Goal: Task Accomplishment & Management: Complete application form

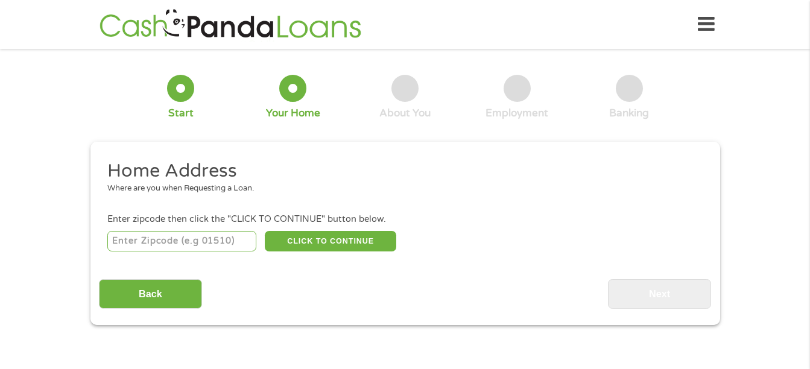
click at [190, 234] on input "number" at bounding box center [181, 241] width 149 height 21
type input "07202"
click at [349, 236] on button "CLICK TO CONTINUE" at bounding box center [331, 241] width 132 height 21
type input "07202"
type input "[PERSON_NAME]"
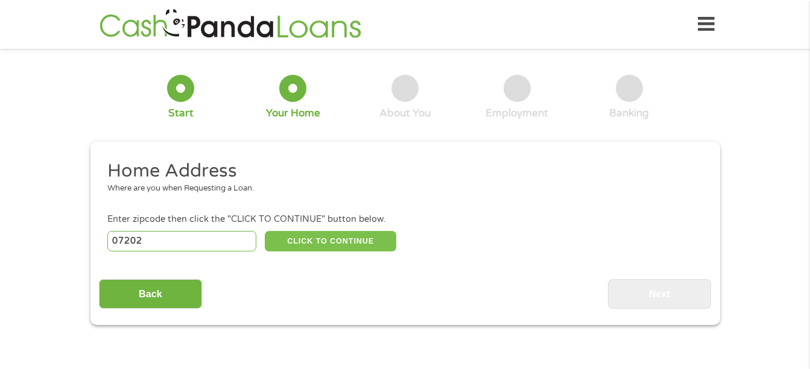
select select "[US_STATE]"
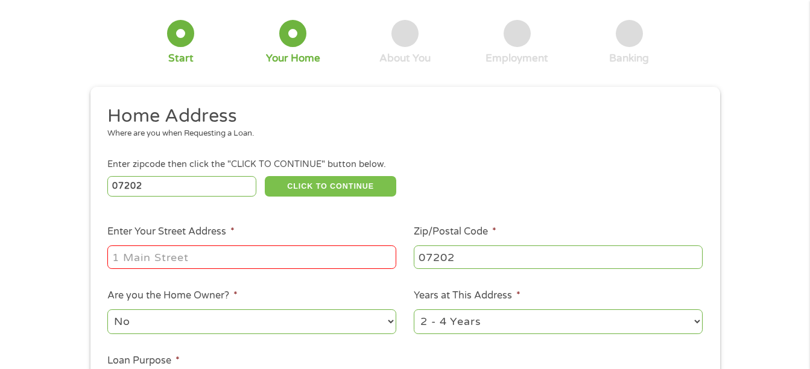
scroll to position [121, 0]
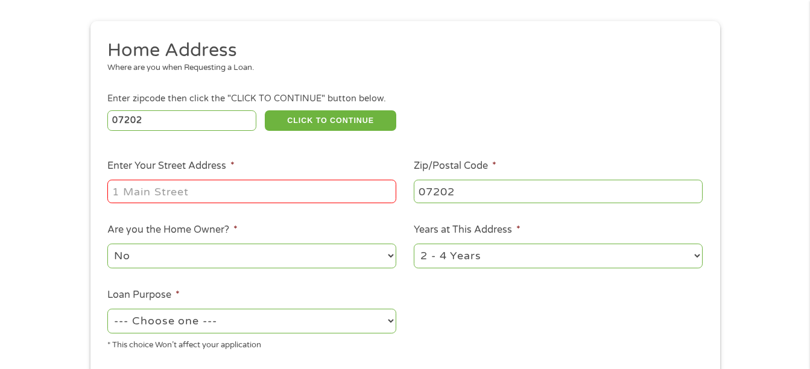
click at [159, 199] on input "Enter Your Street Address *" at bounding box center [251, 191] width 289 height 23
type input "[STREET_ADDRESS]"
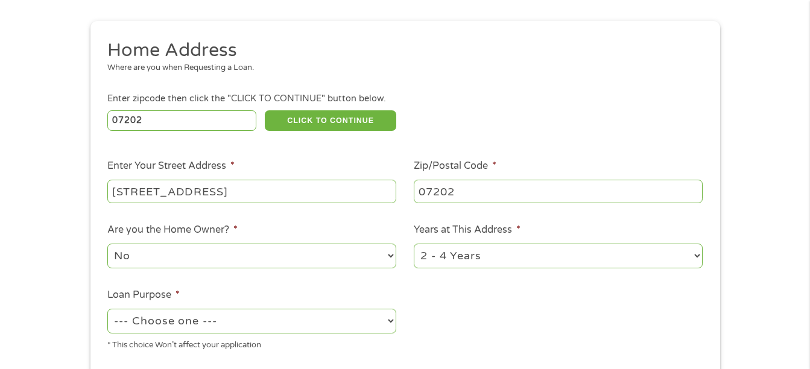
click at [36, 231] on div "1 Start 2 Your Home 3 About You 4 Employment 5 Banking 6 This field is hidden w…" at bounding box center [405, 180] width 810 height 486
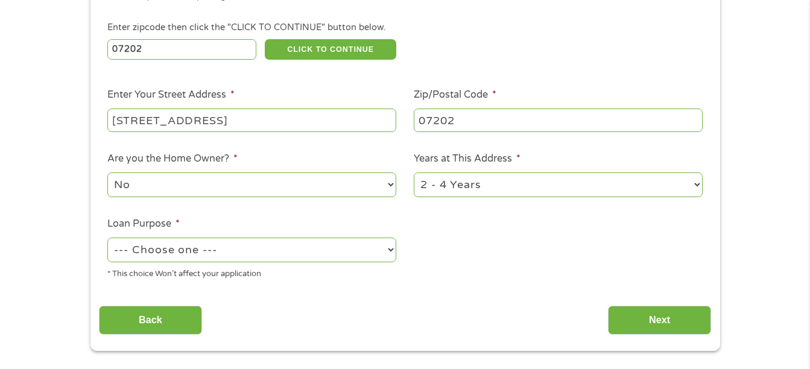
scroll to position [241, 0]
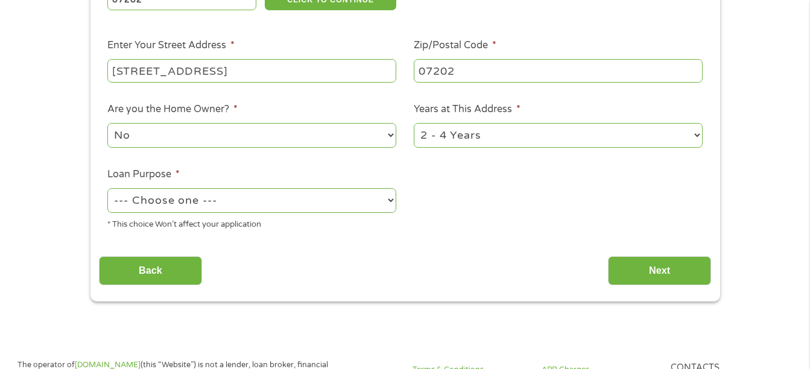
click at [562, 136] on select "1 Year or less 1 - 2 Years 2 - 4 Years Over 4 Years" at bounding box center [558, 135] width 289 height 25
select select "60months"
click at [414, 123] on select "1 Year or less 1 - 2 Years 2 - 4 Years Over 4 Years" at bounding box center [558, 135] width 289 height 25
click at [264, 197] on select "--- Choose one --- Pay Bills Debt Consolidation Home Improvement Major Purchase…" at bounding box center [251, 200] width 289 height 25
select select "shorttermcash"
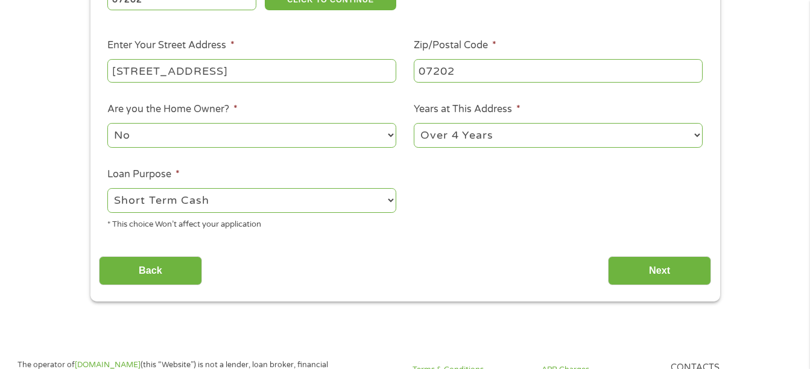
click at [107, 188] on select "--- Choose one --- Pay Bills Debt Consolidation Home Improvement Major Purchase…" at bounding box center [251, 200] width 289 height 25
click at [642, 271] on input "Next" at bounding box center [659, 271] width 103 height 30
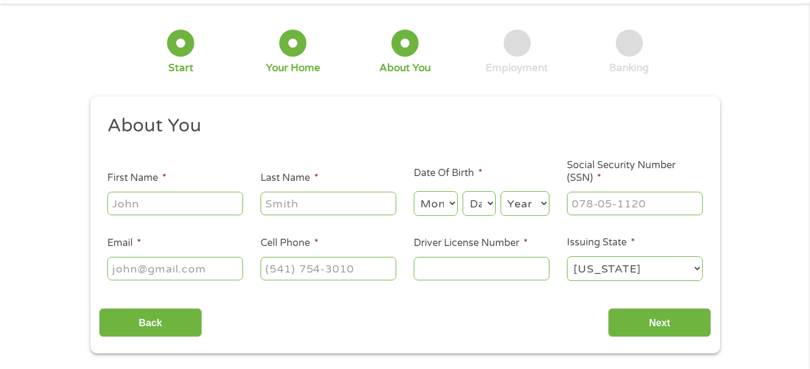
scroll to position [0, 0]
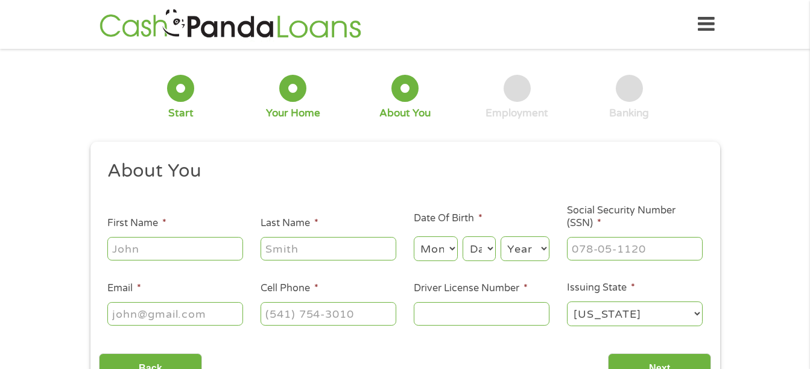
click at [141, 256] on input "First Name *" at bounding box center [175, 248] width 136 height 23
type input "[PERSON_NAME]"
select select "6"
select select "23"
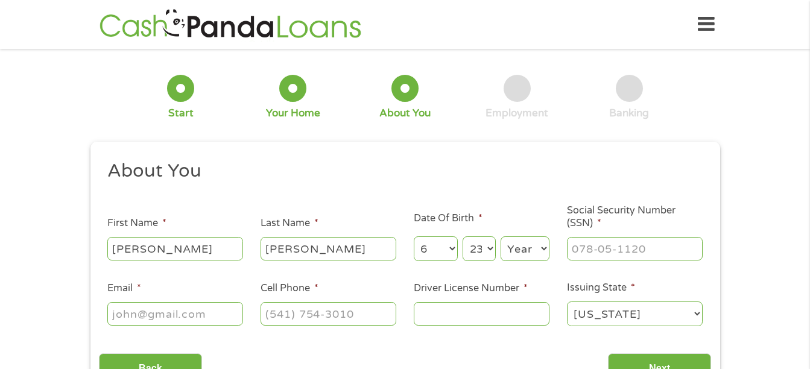
select select "1995"
type input "[PERSON_NAME][EMAIL_ADDRESS][DOMAIN_NAME]"
type input "[PHONE_NUMBER]"
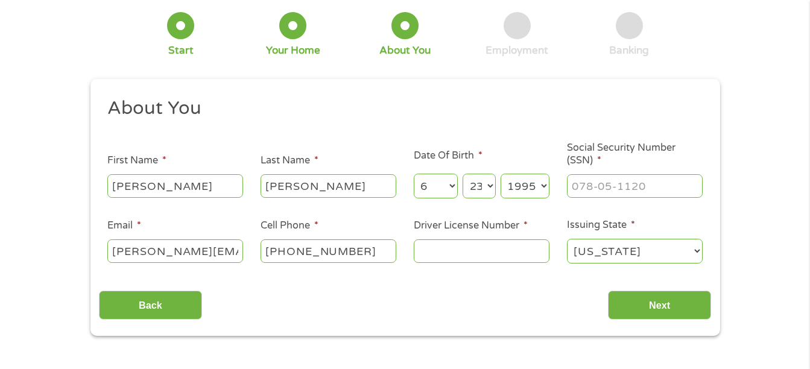
scroll to position [121, 0]
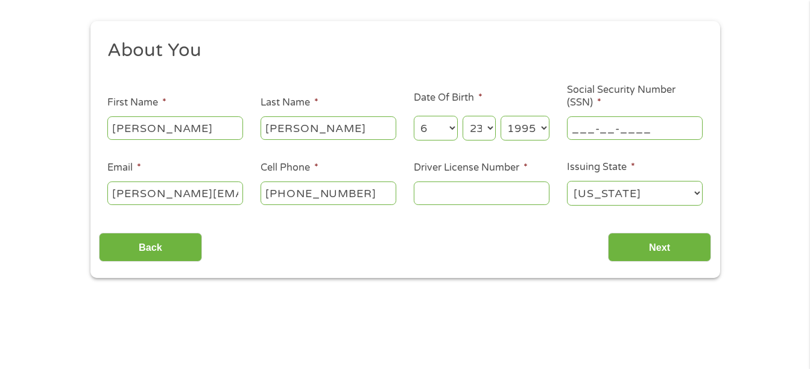
click at [683, 135] on input "___-__-____" at bounding box center [635, 127] width 136 height 23
type input "146-98-4512"
click at [345, 180] on div "[PHONE_NUMBER]" at bounding box center [329, 194] width 136 height 28
click at [536, 200] on input "Driver License Number *" at bounding box center [482, 193] width 136 height 23
type input "m"
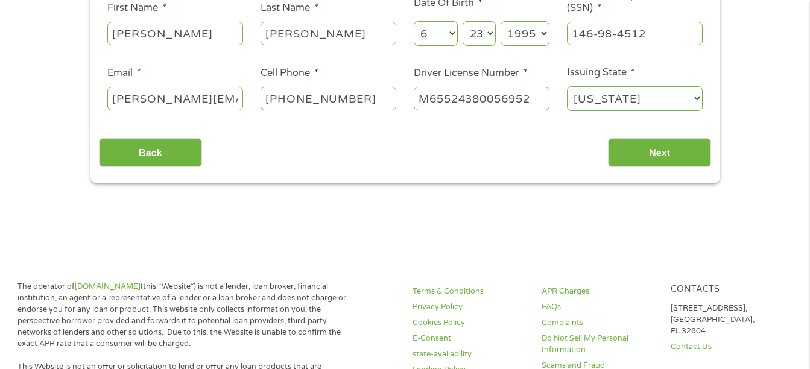
scroll to position [302, 0]
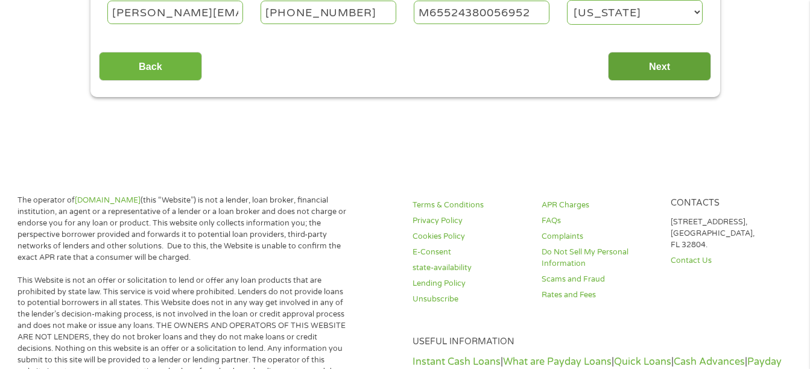
type input "M65524380056952"
click at [684, 64] on input "Next" at bounding box center [659, 67] width 103 height 30
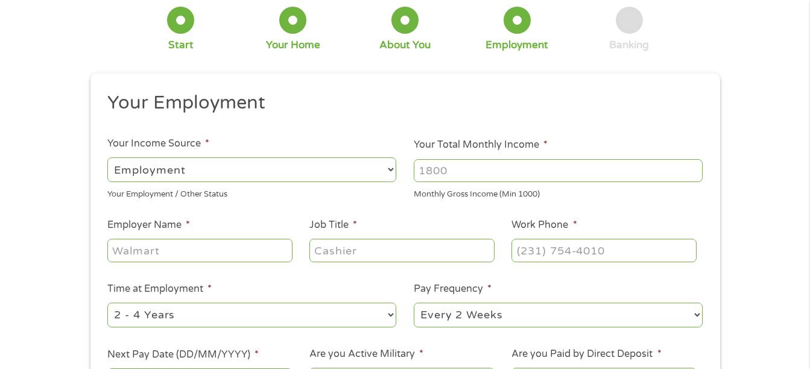
scroll to position [0, 0]
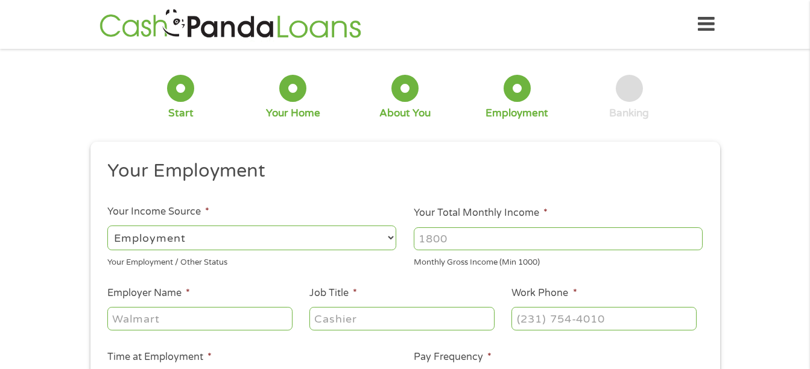
click at [482, 244] on input "Your Total Monthly Income *" at bounding box center [558, 238] width 289 height 23
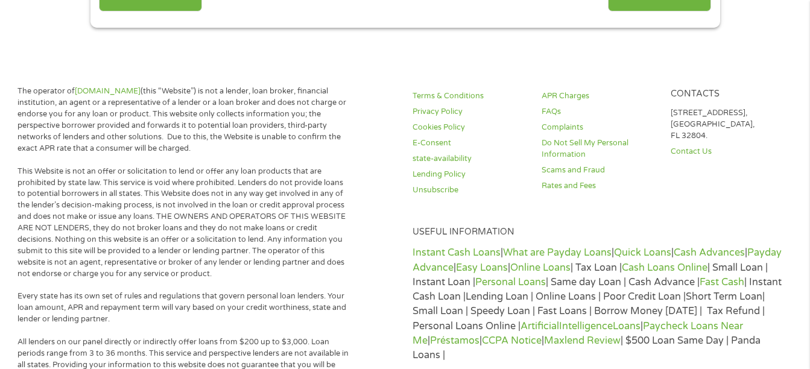
scroll to position [543, 0]
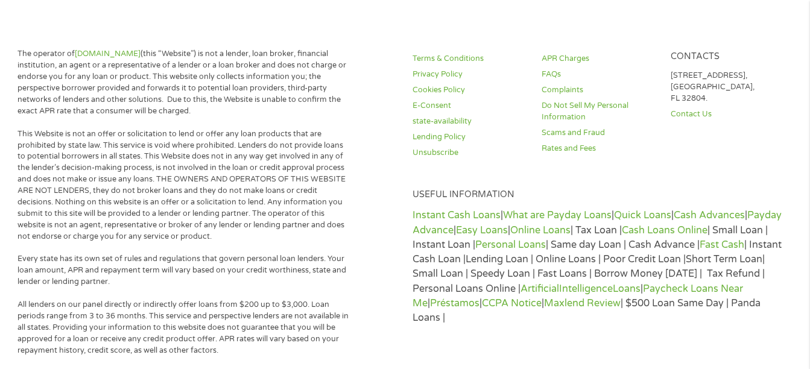
type input "3800"
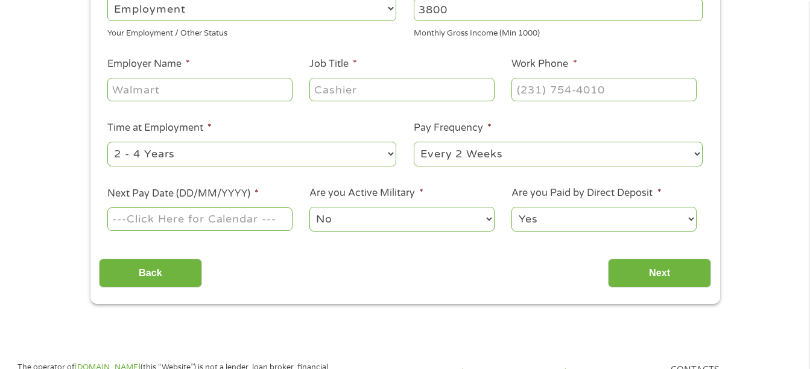
scroll to position [181, 0]
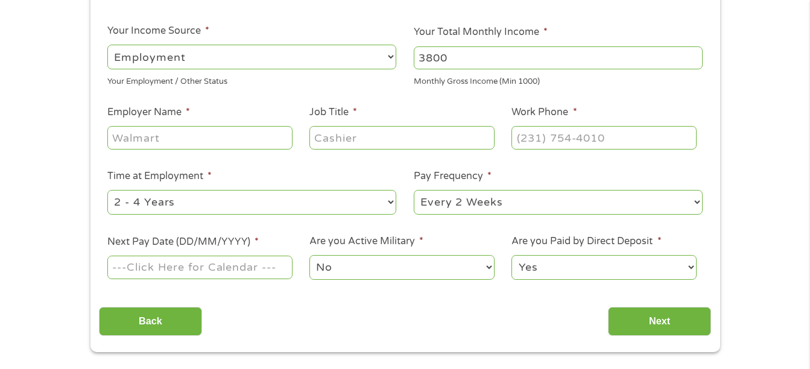
click at [191, 142] on input "Employer Name *" at bounding box center [199, 137] width 185 height 23
type input "a"
type input "s"
type input "american spraytech"
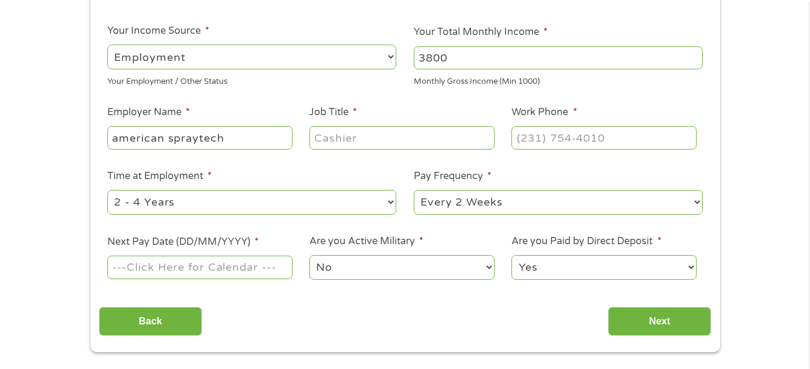
drag, startPoint x: 355, startPoint y: 150, endPoint x: 371, endPoint y: 142, distance: 17.5
click at [361, 149] on div at bounding box center [402, 138] width 185 height 28
click at [375, 133] on input "Job Title *" at bounding box center [402, 137] width 185 height 23
type input "chemist"
click at [529, 127] on input "(___) ___-____" at bounding box center [604, 137] width 185 height 23
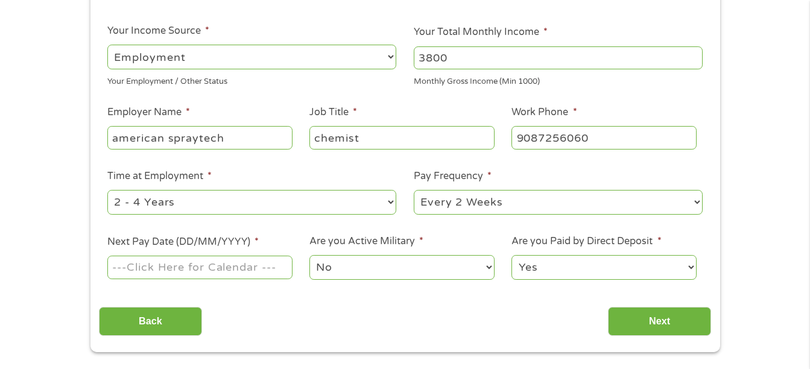
type input "[PHONE_NUMBER]"
click at [501, 196] on select "--- Choose one --- Every 2 Weeks Every Week Monthly Semi-Monthly" at bounding box center [558, 202] width 289 height 25
select select "weekly"
click at [414, 190] on select "--- Choose one --- Every 2 Weeks Every Week Monthly Semi-Monthly" at bounding box center [558, 202] width 289 height 25
click at [211, 206] on select "--- Choose one --- 1 Year or less 1 - 2 Years 2 - 4 Years Over 4 Years" at bounding box center [251, 202] width 289 height 25
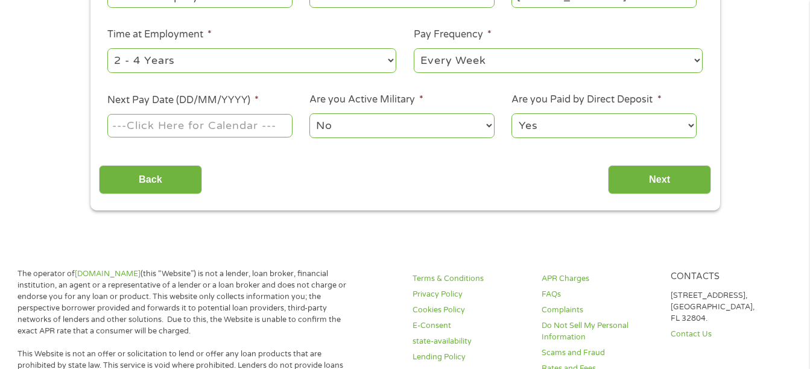
scroll to position [302, 0]
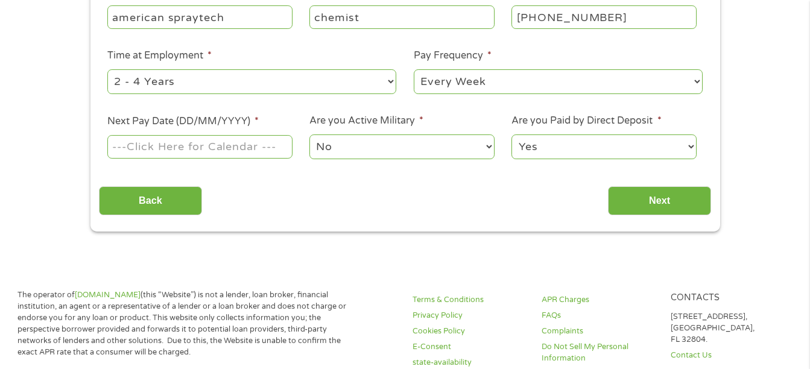
click at [261, 84] on select "--- Choose one --- 1 Year or less 1 - 2 Years 2 - 4 Years Over 4 Years" at bounding box center [251, 81] width 289 height 25
select select "60months"
click at [107, 69] on select "--- Choose one --- 1 Year or less 1 - 2 Years 2 - 4 Years Over 4 Years" at bounding box center [251, 81] width 289 height 25
click at [206, 145] on input "Next Pay Date (DD/MM/YYYY) *" at bounding box center [199, 146] width 185 height 23
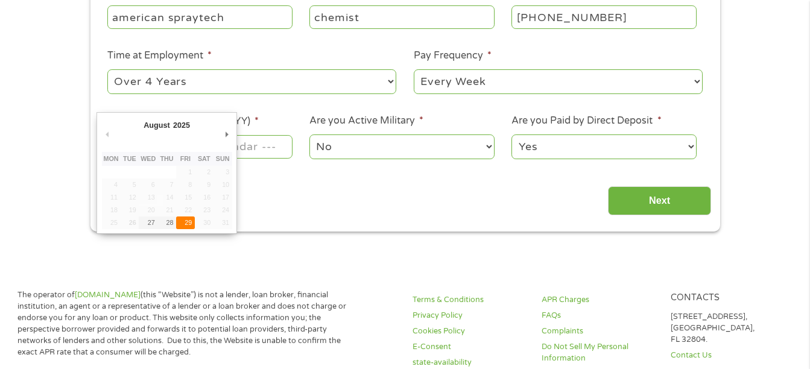
type input "[DATE]"
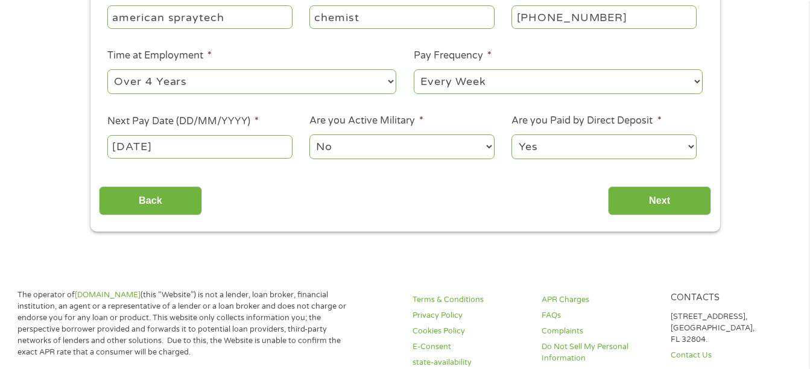
click at [336, 156] on select "No Yes" at bounding box center [402, 147] width 185 height 25
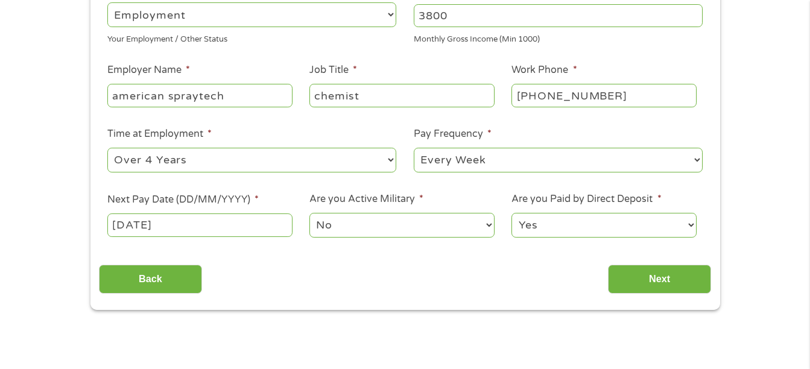
scroll to position [241, 0]
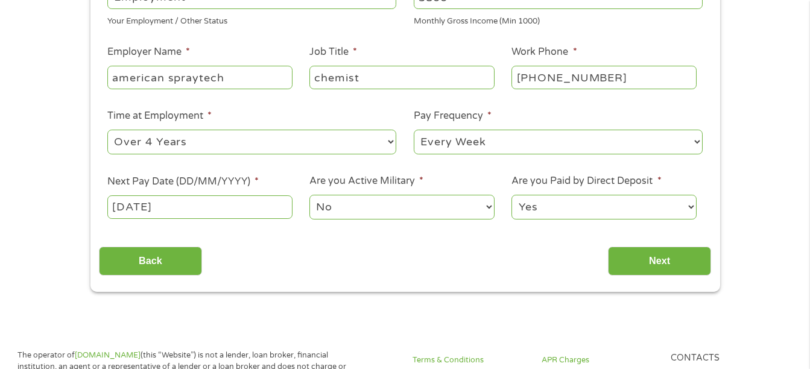
click at [637, 279] on div "This field is hidden when viewing the form gclid EAIaIQobChMIjd_Z1OuojwMVRllHAR…" at bounding box center [406, 96] width 630 height 392
click at [644, 269] on input "Next" at bounding box center [659, 262] width 103 height 30
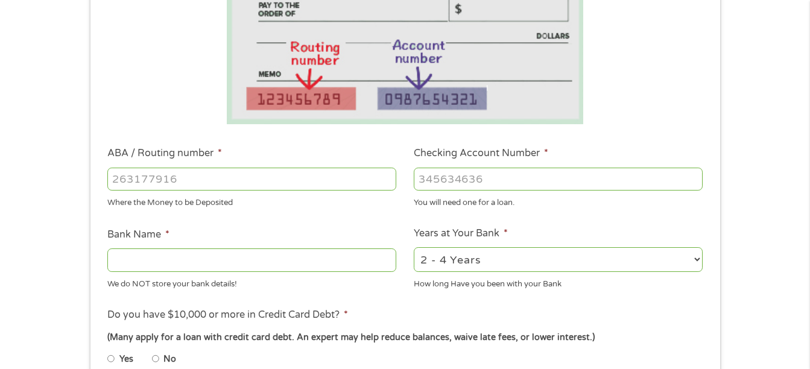
click at [161, 162] on li "ABA / Routing number * Where the Money to be Deposited" at bounding box center [252, 177] width 307 height 63
click at [163, 182] on input "ABA / Routing number *" at bounding box center [251, 179] width 289 height 23
type input "021202337"
type input "JPMORGAN CHASE"
type input "021202337"
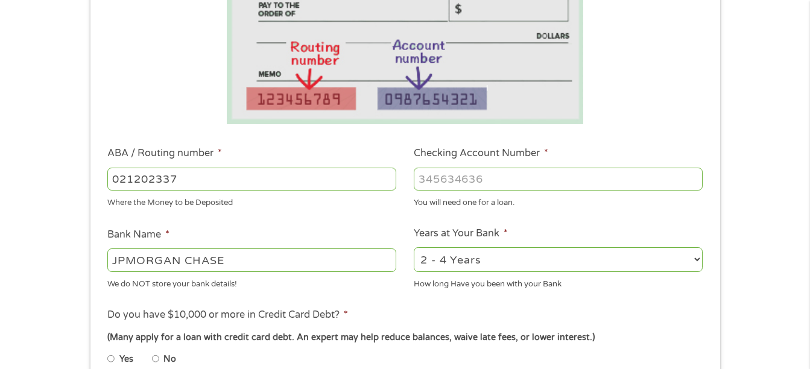
click at [463, 188] on input "Checking Account Number *" at bounding box center [558, 179] width 289 height 23
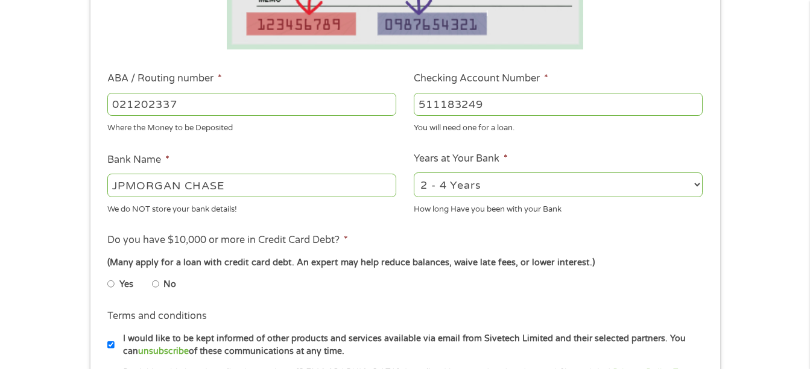
scroll to position [362, 0]
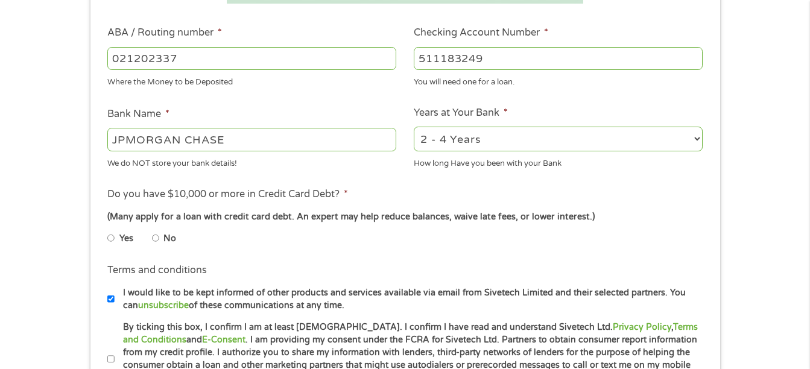
type input "511183249"
click at [482, 132] on select "2 - 4 Years 6 - 12 Months 1 - 2 Years Over 4 Years" at bounding box center [558, 139] width 289 height 25
click at [414, 127] on select "2 - 4 Years 6 - 12 Months 1 - 2 Years Over 4 Years" at bounding box center [558, 139] width 289 height 25
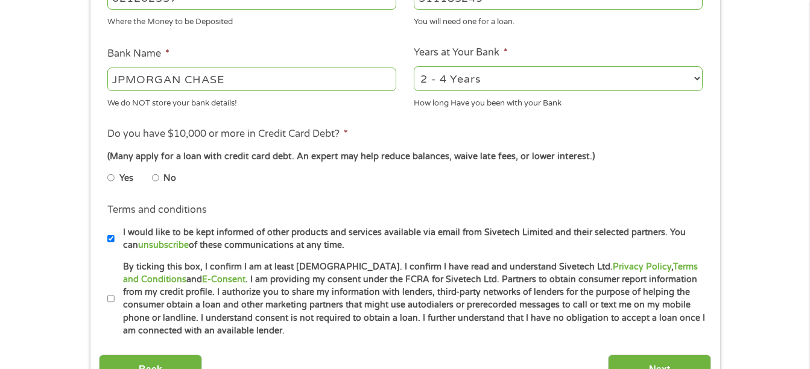
click at [159, 173] on input "No" at bounding box center [155, 177] width 7 height 19
radio input "true"
click at [157, 180] on input "No" at bounding box center [155, 177] width 7 height 19
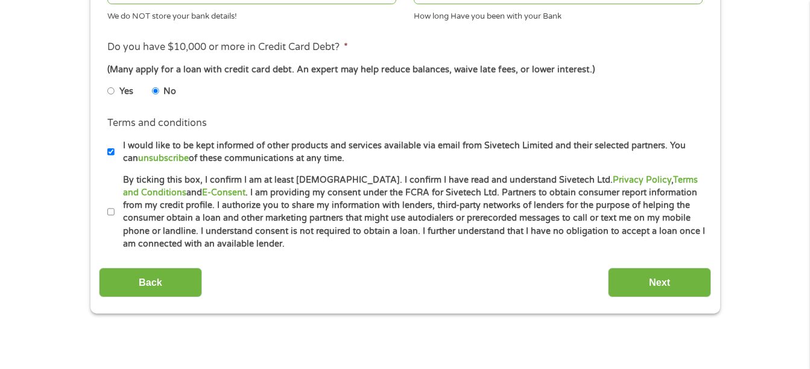
scroll to position [483, 0]
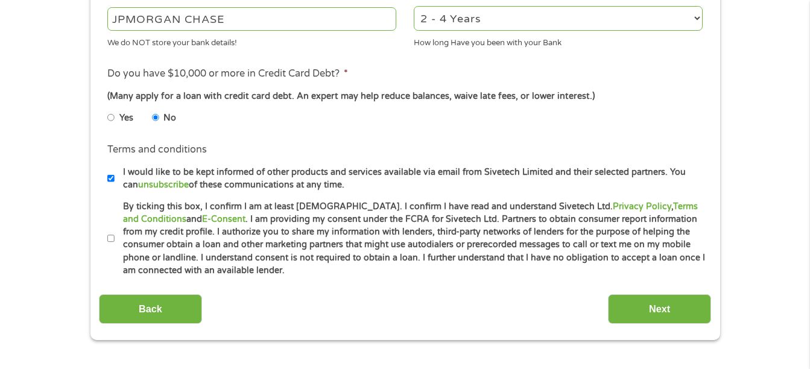
click at [101, 236] on li "Terms and conditions * By ticking this box, I confirm I am at least [DEMOGRAPHI…" at bounding box center [405, 238] width 612 height 77
click at [120, 244] on label "By ticking this box, I confirm I am at least [DEMOGRAPHIC_DATA]. I confirm I ha…" at bounding box center [411, 238] width 592 height 77
click at [115, 244] on input "By ticking this box, I confirm I am at least [DEMOGRAPHIC_DATA]. I confirm I ha…" at bounding box center [110, 238] width 7 height 19
checkbox input "true"
click at [667, 310] on input "Next" at bounding box center [659, 309] width 103 height 30
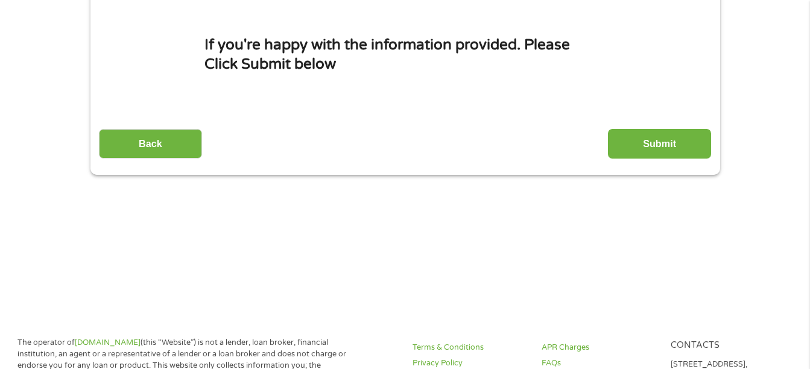
scroll to position [0, 0]
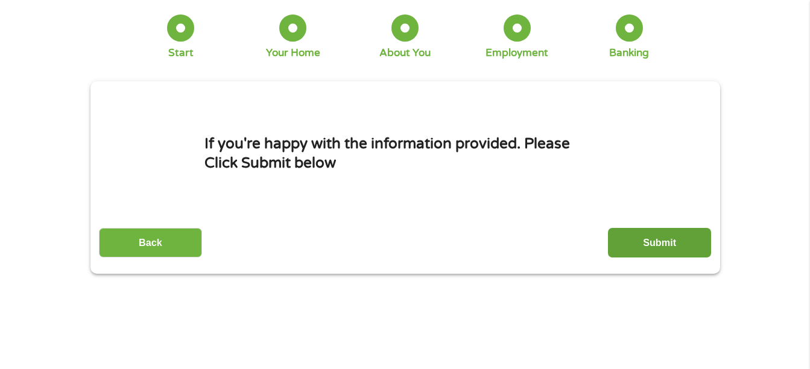
click at [672, 247] on input "Submit" at bounding box center [659, 243] width 103 height 30
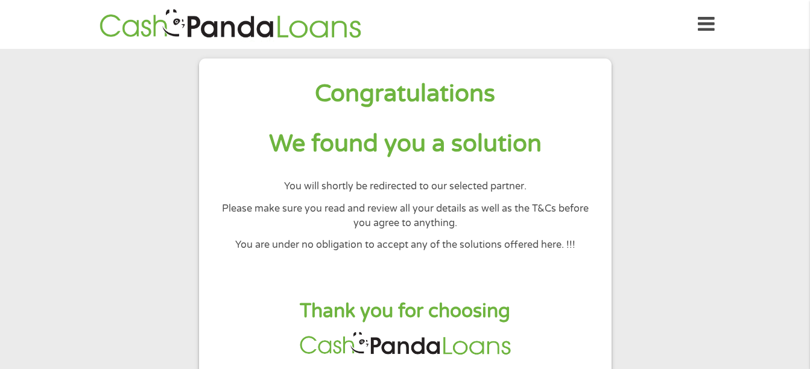
scroll to position [31, 0]
